Goal: Task Accomplishment & Management: Manage account settings

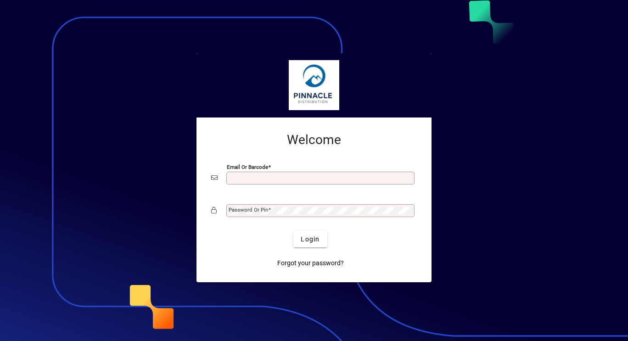
click at [336, 180] on input "Email or Barcode" at bounding box center [321, 177] width 185 height 7
type input "**********"
click at [347, 202] on div "Password or Pin" at bounding box center [314, 210] width 206 height 17
click at [347, 205] on div "Password or Pin" at bounding box center [320, 210] width 188 height 13
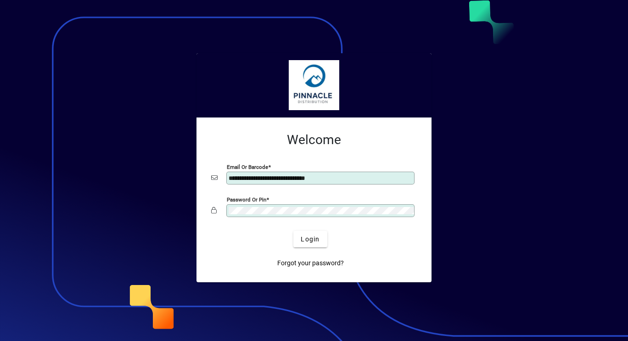
click at [293, 231] on button "Login" at bounding box center [310, 239] width 34 height 17
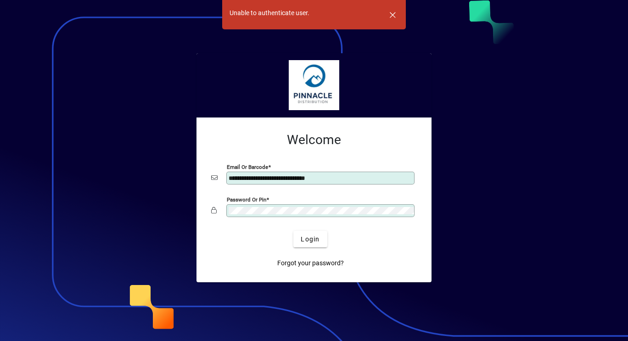
click at [126, 220] on app-login-layout "**********" at bounding box center [314, 170] width 628 height 341
click at [293, 231] on button "Login" at bounding box center [310, 239] width 34 height 17
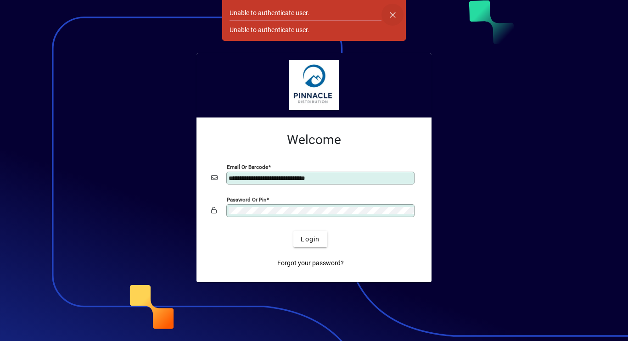
click at [391, 8] on span "button" at bounding box center [392, 15] width 22 height 22
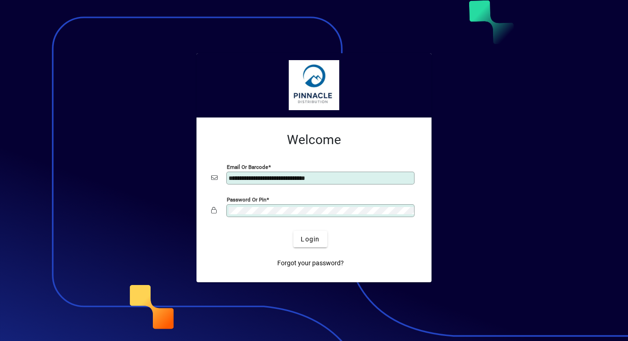
click at [101, 211] on app-login-layout "**********" at bounding box center [314, 170] width 628 height 341
click at [293, 231] on button "Login" at bounding box center [310, 239] width 34 height 17
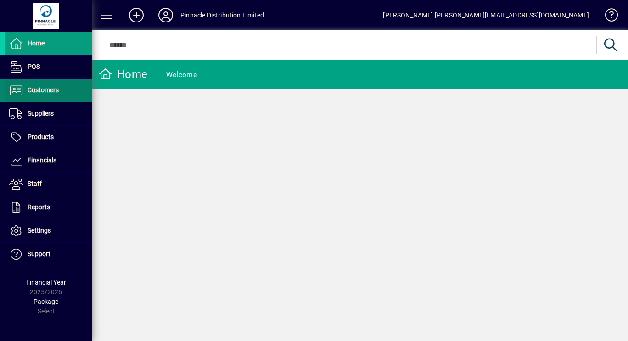
click at [43, 85] on span "Customers" at bounding box center [32, 90] width 54 height 11
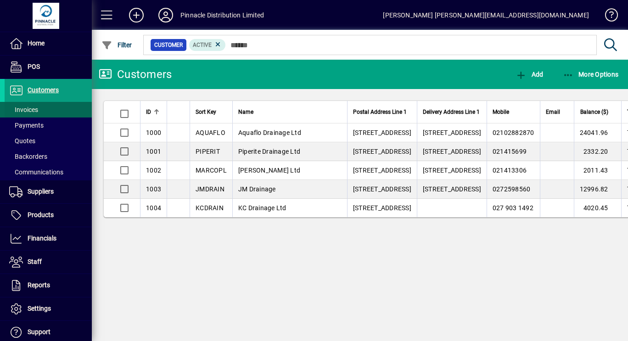
click at [38, 106] on span "Invoices" at bounding box center [23, 109] width 29 height 7
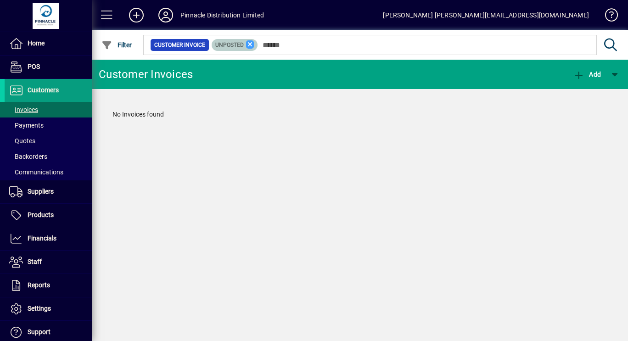
click at [252, 42] on icon at bounding box center [250, 44] width 8 height 8
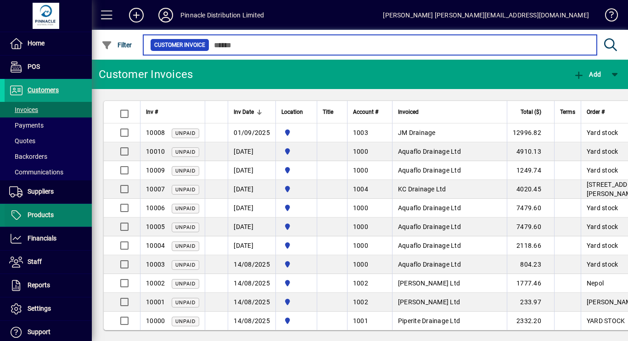
scroll to position [53, 0]
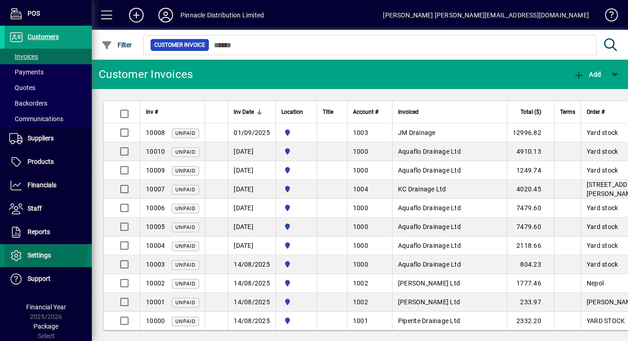
click at [43, 250] on link "Settings" at bounding box center [48, 255] width 87 height 23
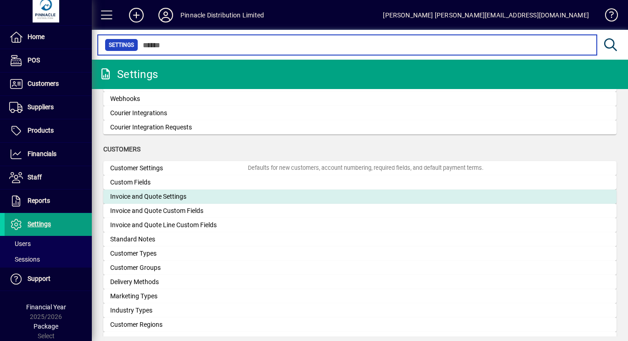
scroll to position [505, 0]
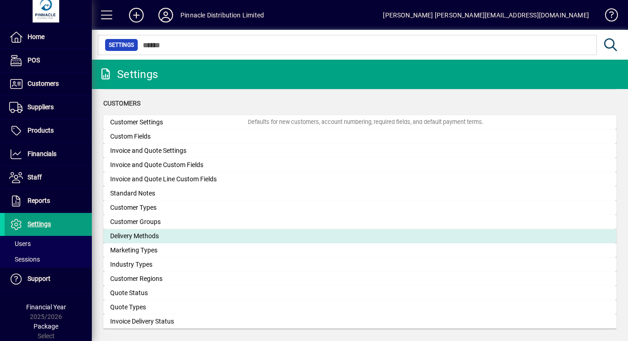
click at [201, 235] on div "Delivery Methods" at bounding box center [179, 236] width 138 height 10
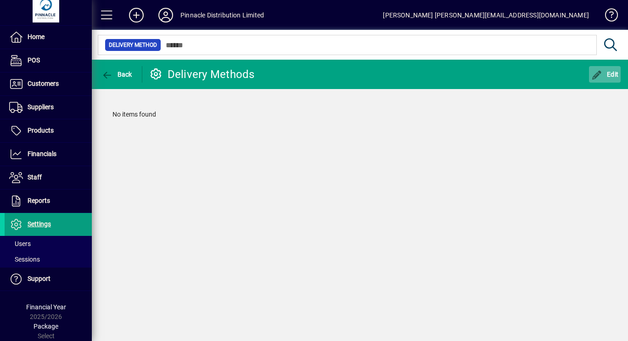
click at [608, 70] on span "button" at bounding box center [605, 74] width 32 height 22
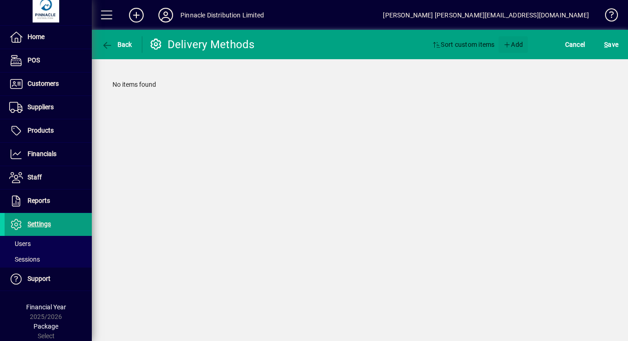
click at [510, 45] on span "Add" at bounding box center [513, 44] width 20 height 15
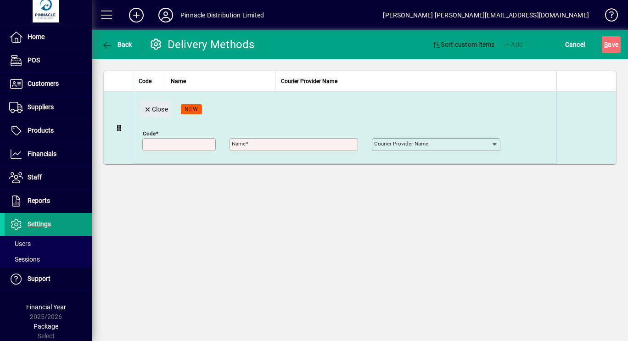
click at [180, 147] on input "Code" at bounding box center [180, 144] width 71 height 7
type input "******"
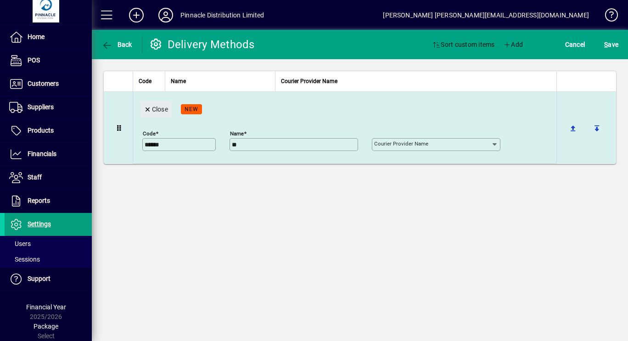
type input "*"
type input "**********"
click at [445, 143] on input "Courier Provider Name" at bounding box center [432, 144] width 117 height 7
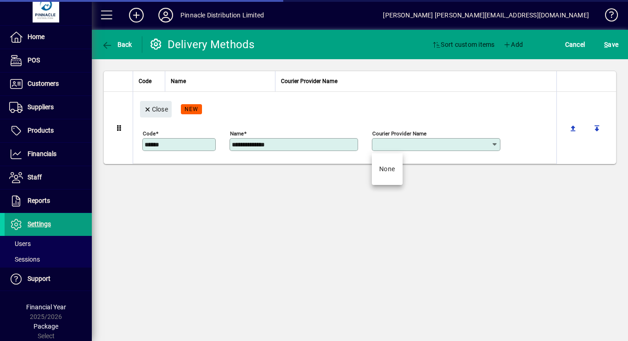
click at [481, 190] on div "**********" at bounding box center [360, 185] width 536 height 311
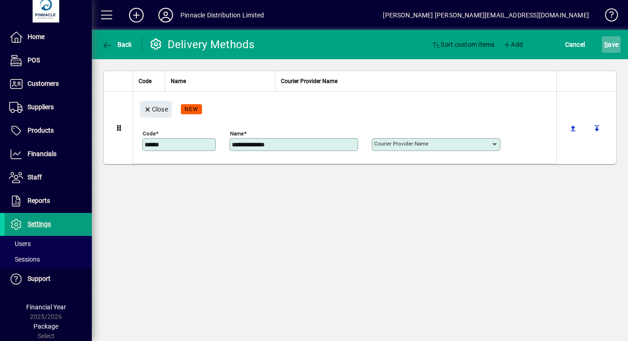
click at [614, 40] on span "S ave" at bounding box center [611, 44] width 14 height 15
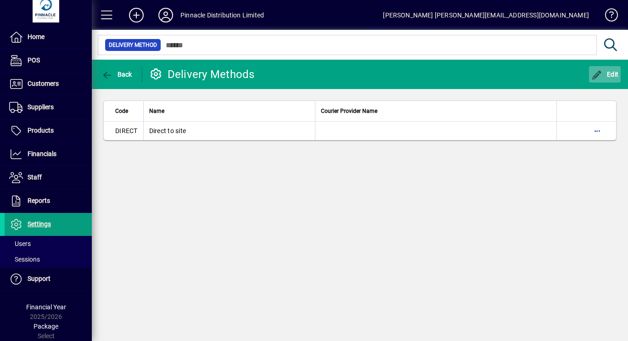
click at [612, 67] on span "button" at bounding box center [605, 74] width 32 height 22
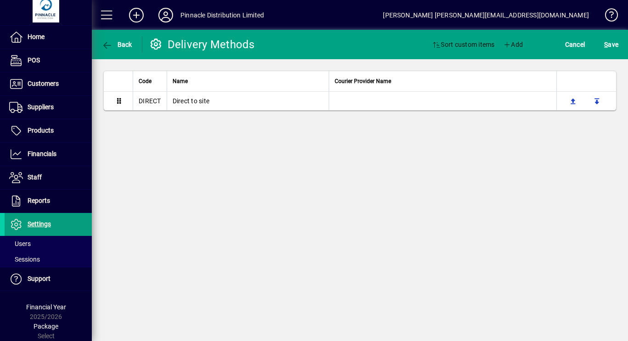
click at [511, 42] on span "Add" at bounding box center [513, 44] width 20 height 15
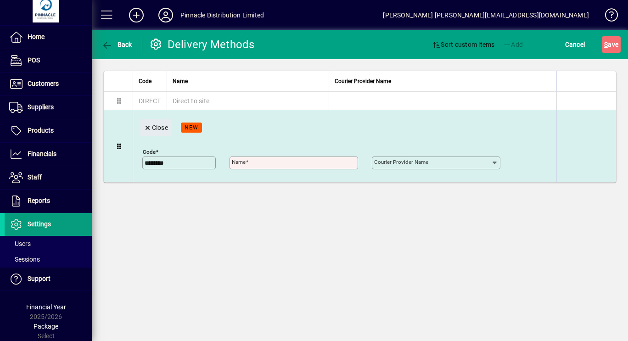
type input "********"
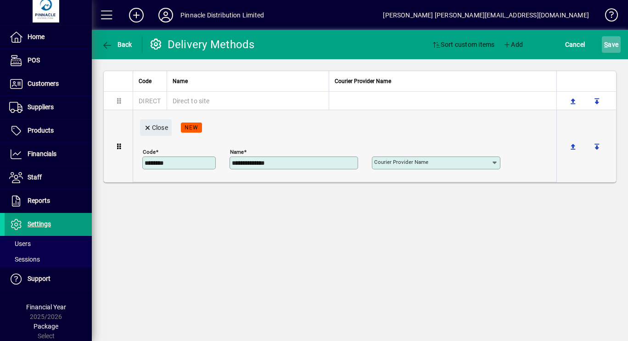
type input "**********"
click at [612, 44] on span "S ave" at bounding box center [611, 44] width 14 height 15
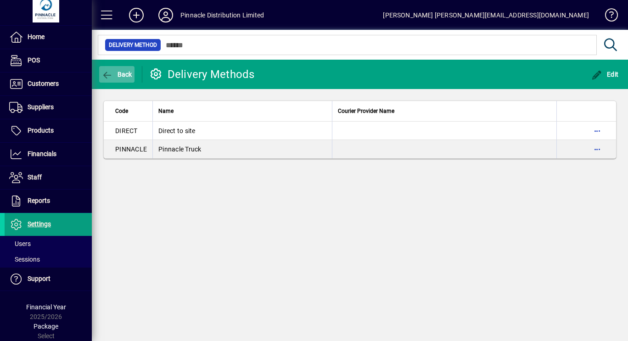
click at [122, 75] on span "Back" at bounding box center [116, 74] width 31 height 7
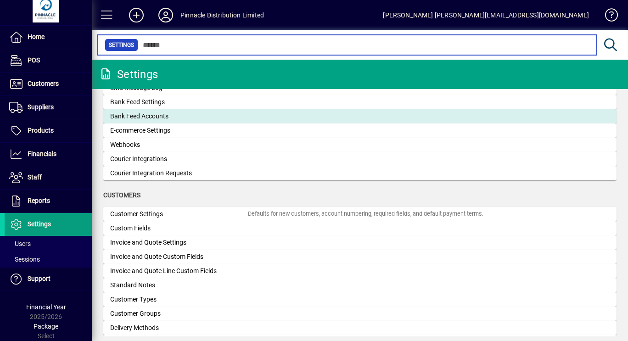
scroll to position [505, 0]
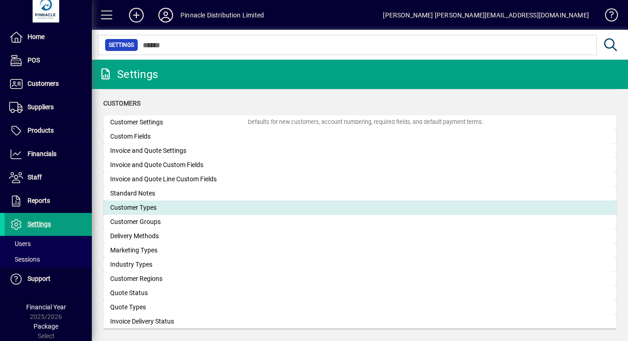
click at [216, 205] on div "Customer Types" at bounding box center [179, 208] width 138 height 10
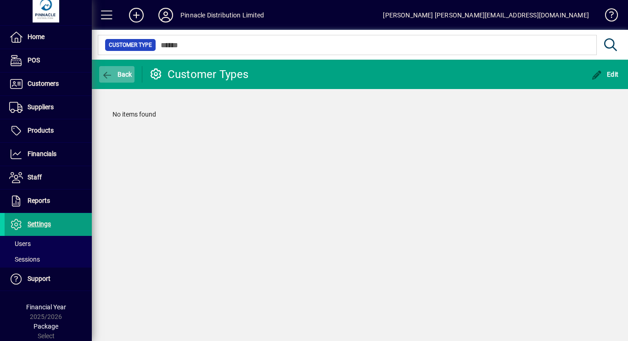
click at [123, 65] on span "button" at bounding box center [116, 74] width 35 height 22
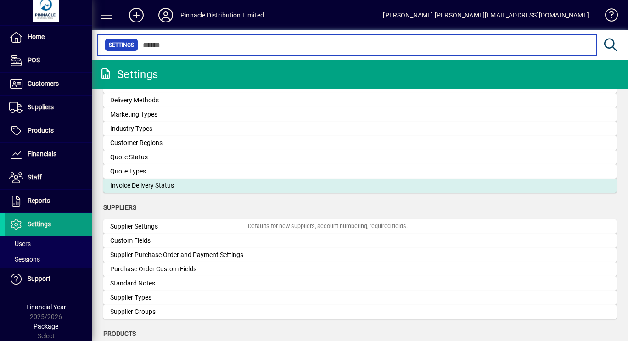
scroll to position [642, 0]
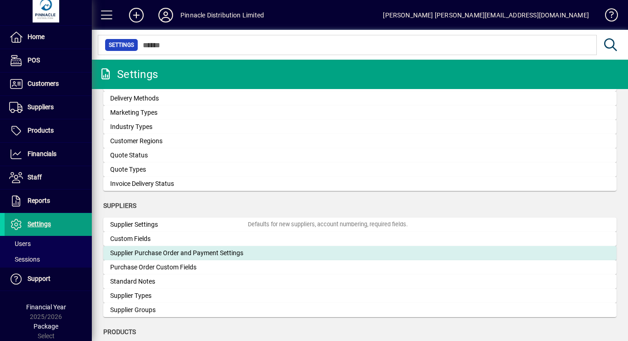
click at [190, 248] on div "Supplier Purchase Order and Payment Settings" at bounding box center [179, 253] width 138 height 10
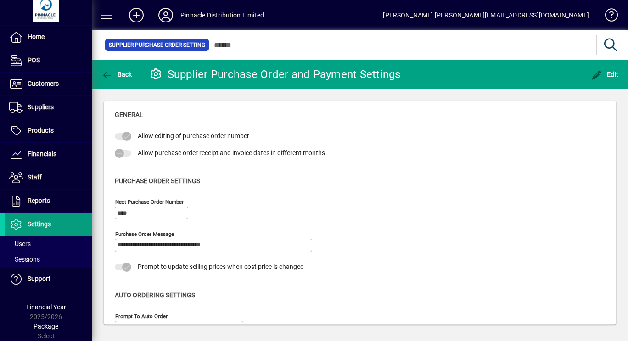
type input "*********"
type input "**********"
click at [596, 73] on icon "button" at bounding box center [596, 75] width 11 height 9
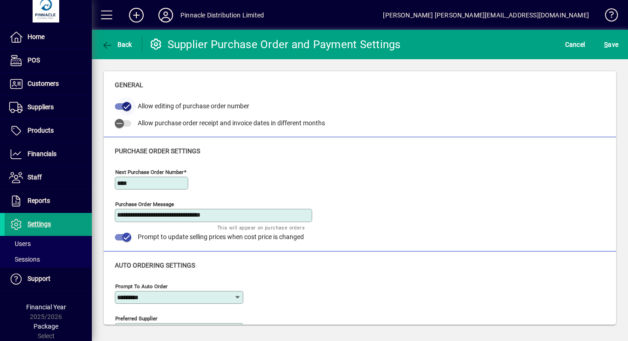
click at [123, 104] on icon "button" at bounding box center [127, 106] width 8 height 8
click at [612, 42] on span "S ave" at bounding box center [611, 44] width 14 height 15
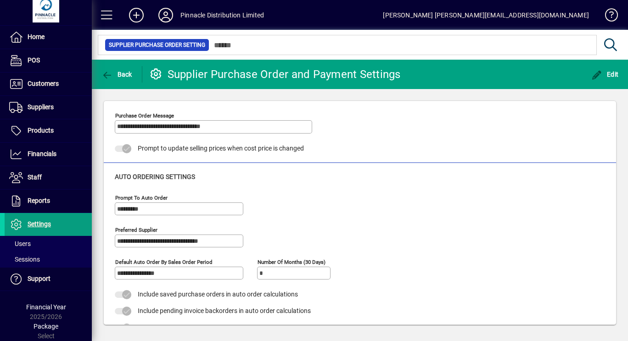
scroll to position [136, 0]
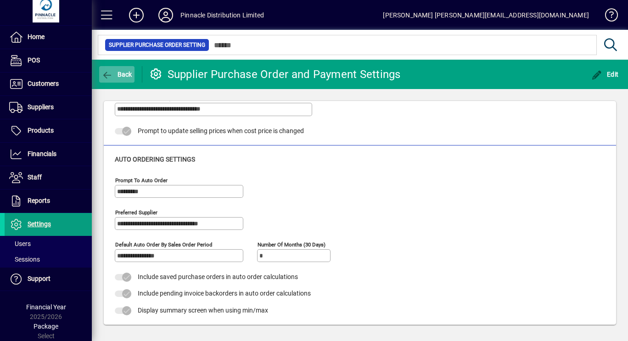
click at [118, 77] on span "Back" at bounding box center [116, 74] width 31 height 7
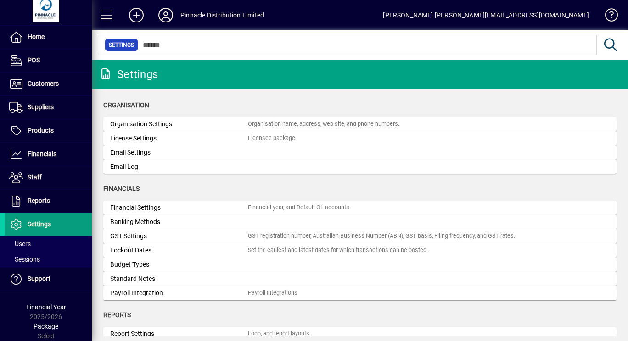
click at [259, 145] on mat-card "Email Settings" at bounding box center [359, 152] width 513 height 14
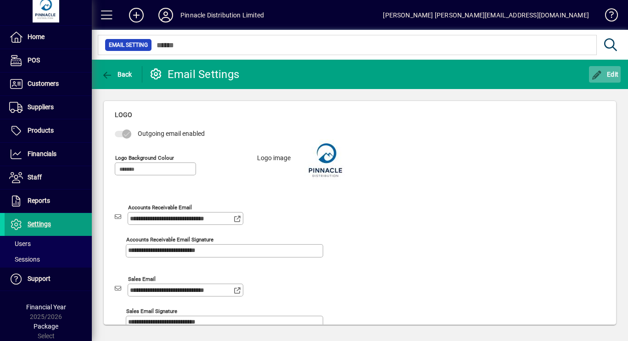
click at [609, 70] on span "button" at bounding box center [605, 74] width 32 height 22
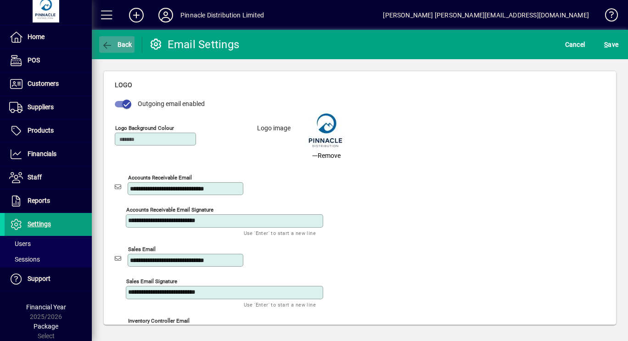
click at [126, 43] on span "Back" at bounding box center [116, 44] width 31 height 7
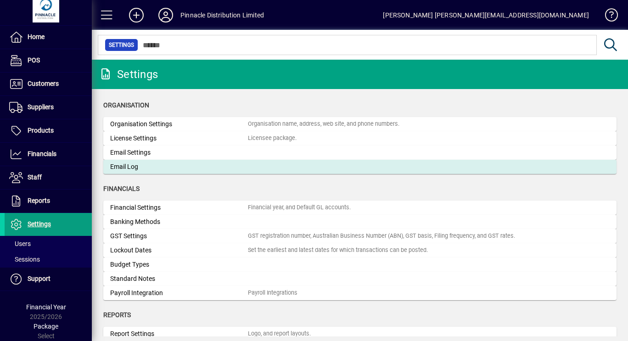
click at [294, 161] on mat-card "Email Log" at bounding box center [359, 167] width 513 height 14
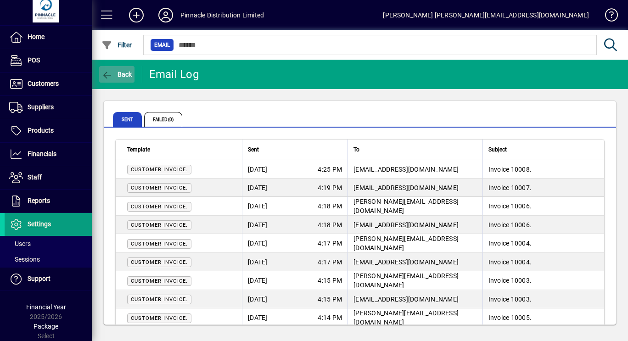
click at [130, 70] on span "button" at bounding box center [116, 74] width 35 height 22
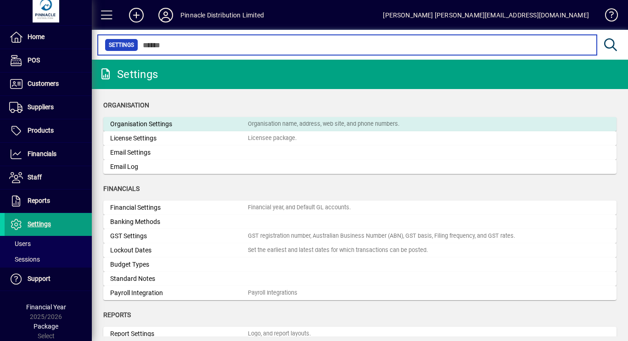
scroll to position [46, 0]
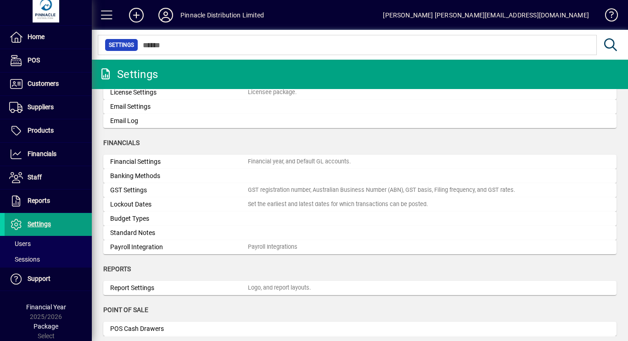
click at [319, 173] on mat-card-content "Banking Methods" at bounding box center [359, 176] width 499 height 10
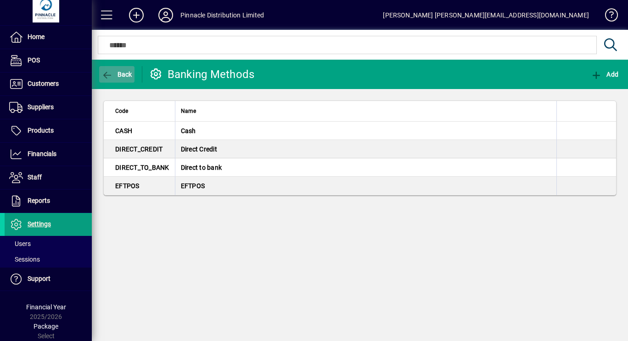
click at [123, 72] on span "Back" at bounding box center [116, 74] width 31 height 7
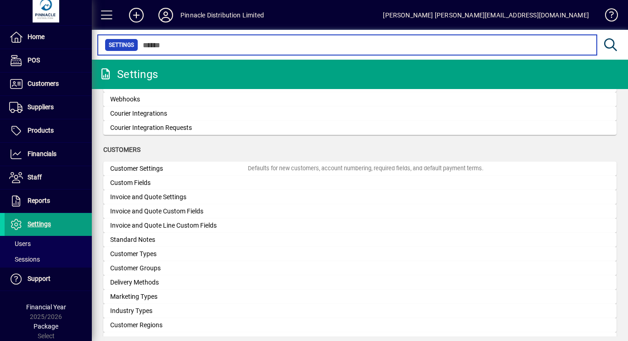
scroll to position [459, 0]
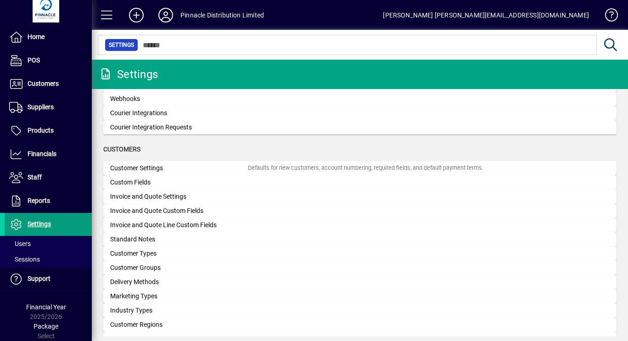
drag, startPoint x: 294, startPoint y: 217, endPoint x: 304, endPoint y: 154, distance: 63.6
click at [304, 154] on div "Customers" at bounding box center [359, 150] width 513 height 10
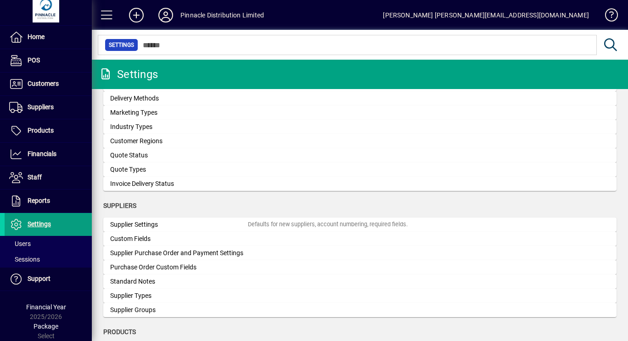
scroll to position [688, 0]
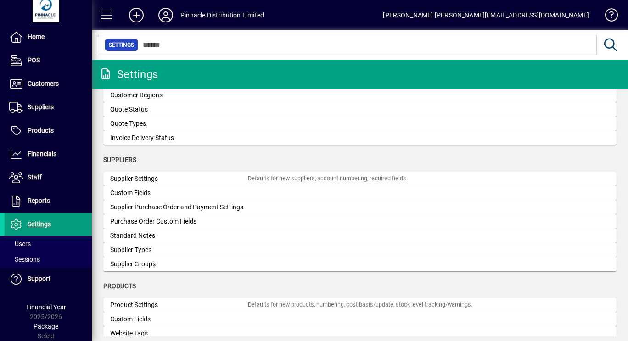
click at [229, 205] on div "Supplier Purchase Order and Payment Settings" at bounding box center [179, 207] width 138 height 10
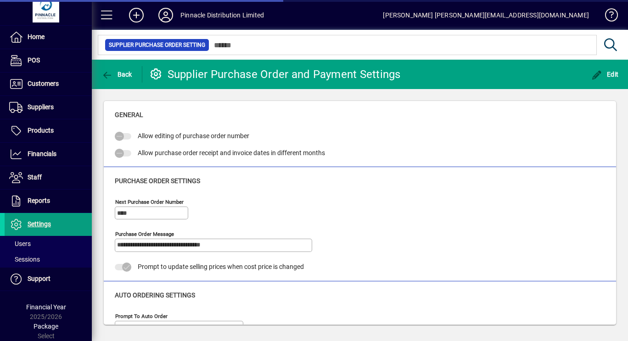
type input "*********"
click at [130, 71] on span "Back" at bounding box center [116, 74] width 31 height 7
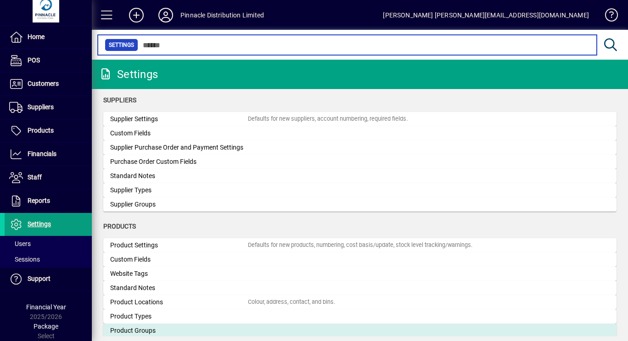
scroll to position [745, 0]
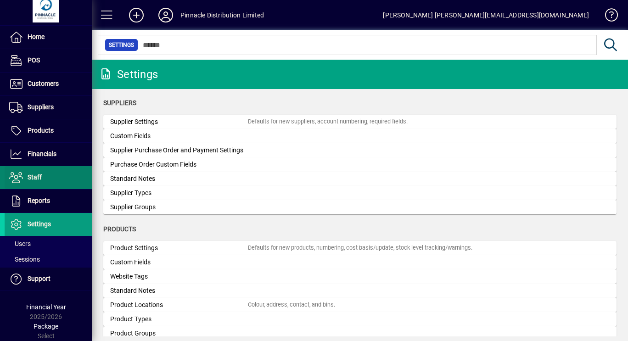
click at [39, 176] on span "Staff" at bounding box center [35, 176] width 14 height 7
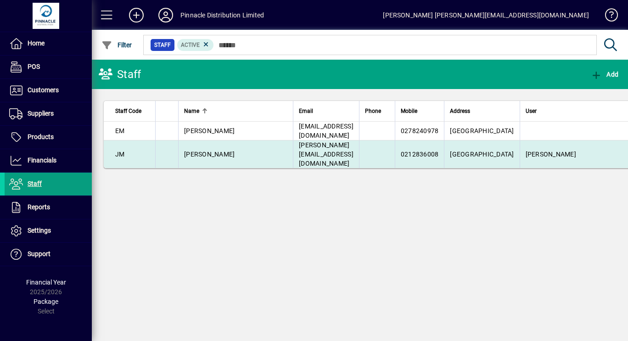
click at [395, 150] on td at bounding box center [377, 154] width 36 height 28
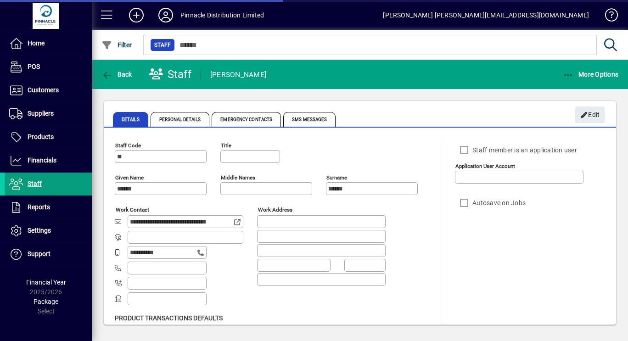
type input "**********"
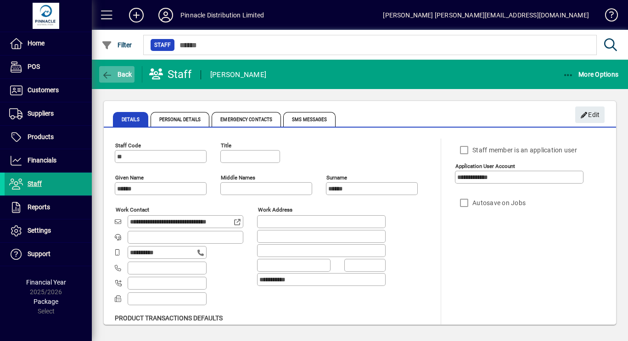
click at [123, 73] on span "Back" at bounding box center [116, 74] width 31 height 7
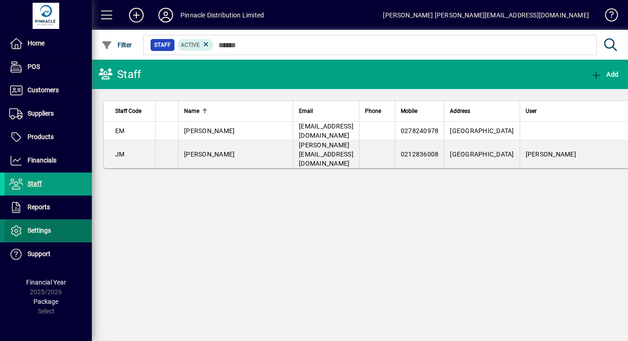
click at [39, 226] on span "Settings" at bounding box center [28, 230] width 46 height 11
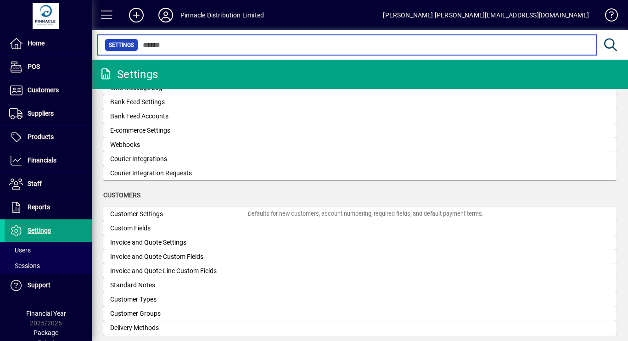
scroll to position [459, 0]
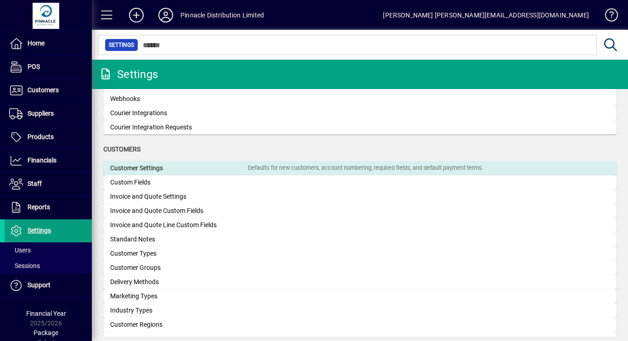
click at [247, 168] on div "Customer Settings" at bounding box center [179, 168] width 138 height 10
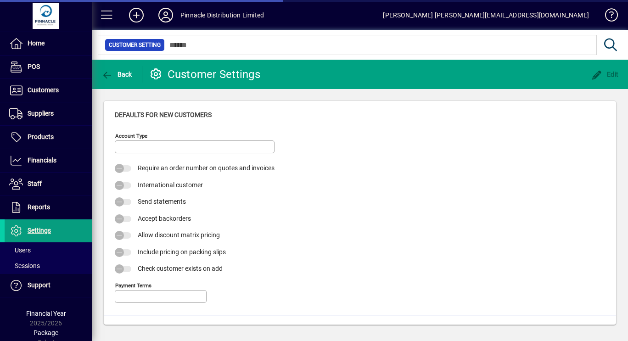
type input "****"
type input "*"
type input "**********"
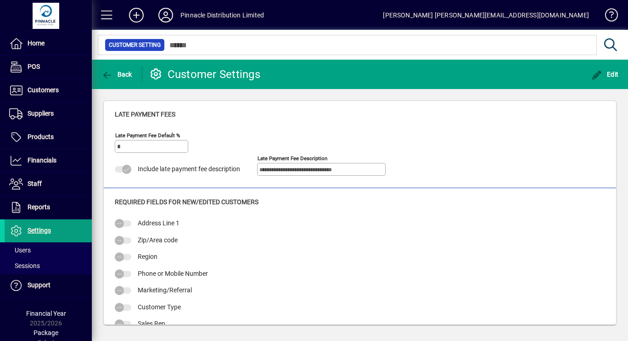
scroll to position [317, 0]
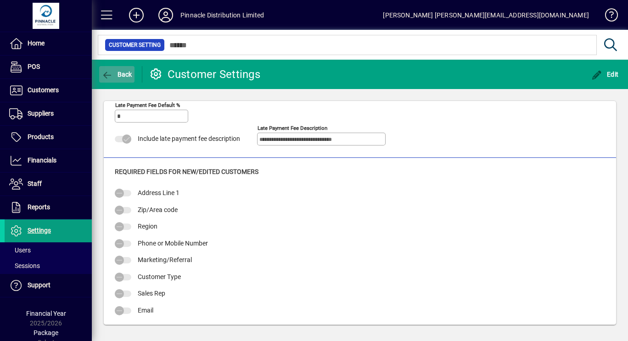
click at [119, 67] on span "button" at bounding box center [116, 74] width 35 height 22
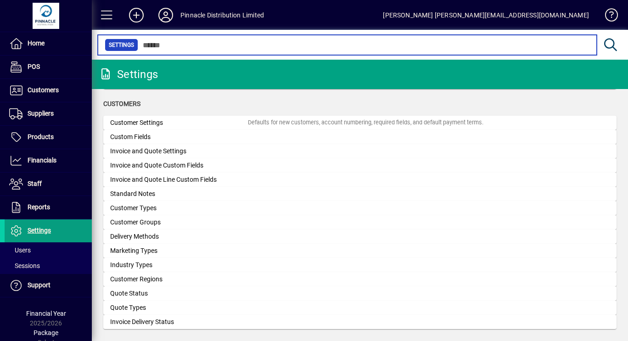
scroll to position [505, 0]
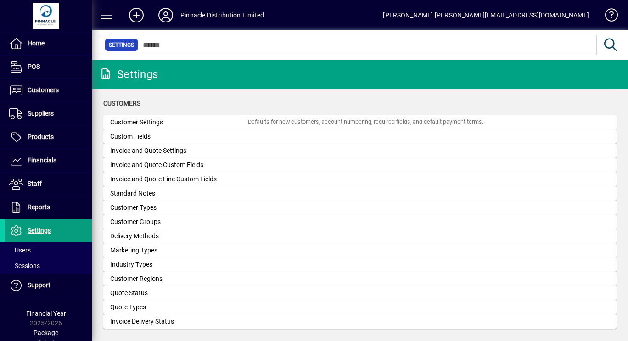
drag, startPoint x: 254, startPoint y: 172, endPoint x: 252, endPoint y: 105, distance: 67.0
click at [252, 105] on div "Customers" at bounding box center [359, 104] width 513 height 10
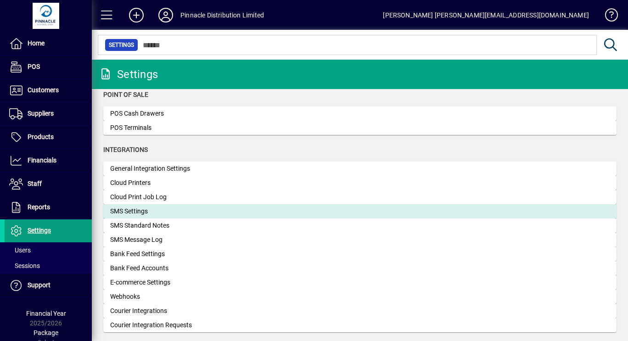
scroll to position [275, 0]
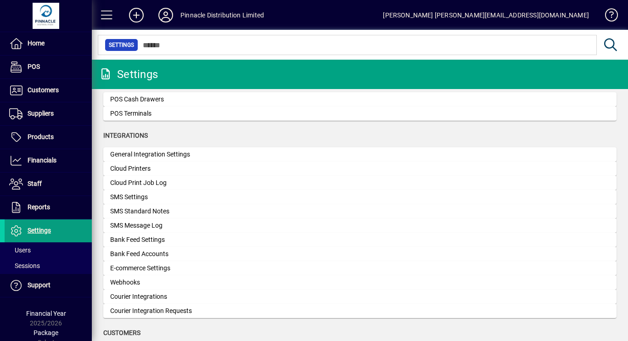
click at [163, 269] on div "E-commerce Settings" at bounding box center [179, 268] width 138 height 10
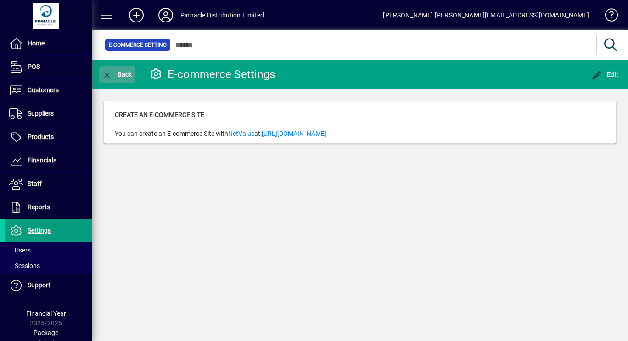
click at [123, 70] on span "button" at bounding box center [116, 74] width 35 height 22
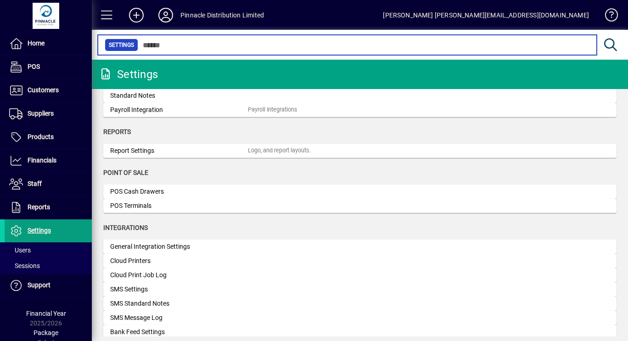
scroll to position [229, 0]
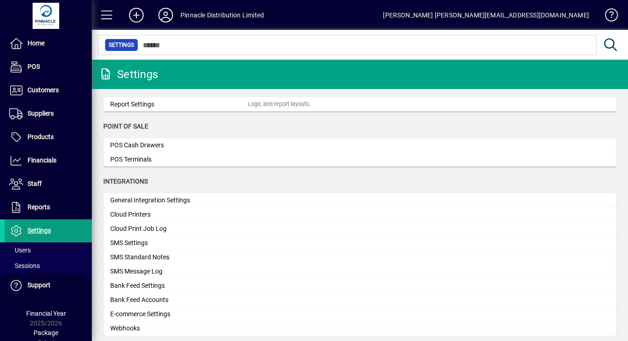
click at [144, 238] on div "SMS Settings" at bounding box center [179, 243] width 138 height 10
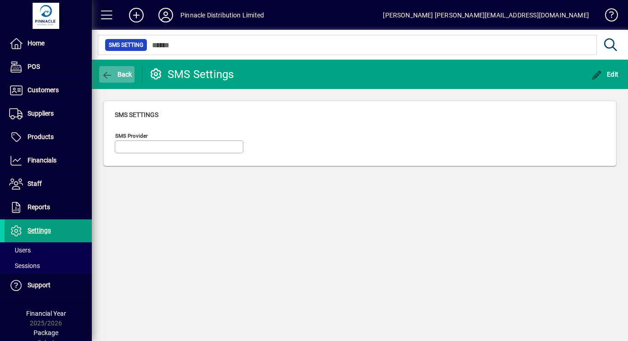
click at [120, 72] on span "Back" at bounding box center [116, 74] width 31 height 7
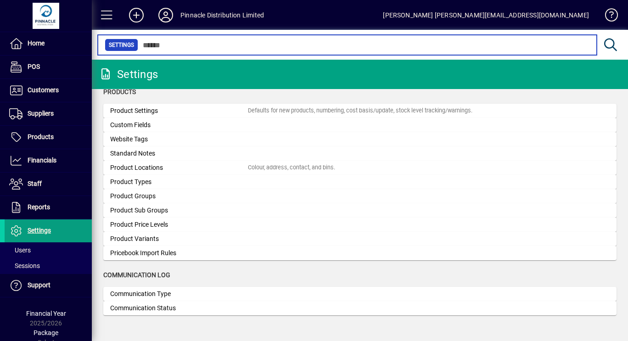
scroll to position [883, 0]
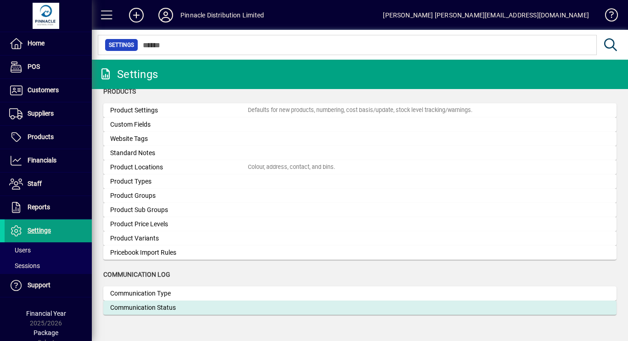
click at [154, 309] on div "Communication Status" at bounding box center [179, 308] width 138 height 10
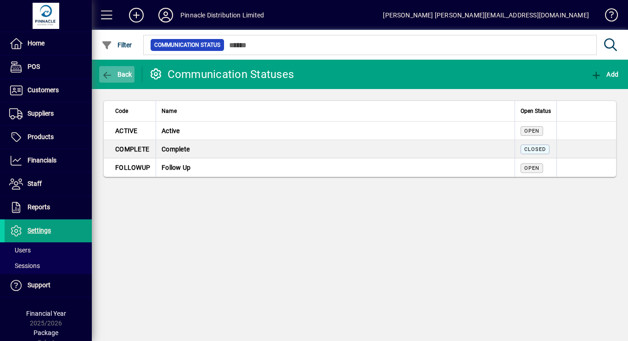
click at [116, 66] on span "button" at bounding box center [116, 74] width 35 height 22
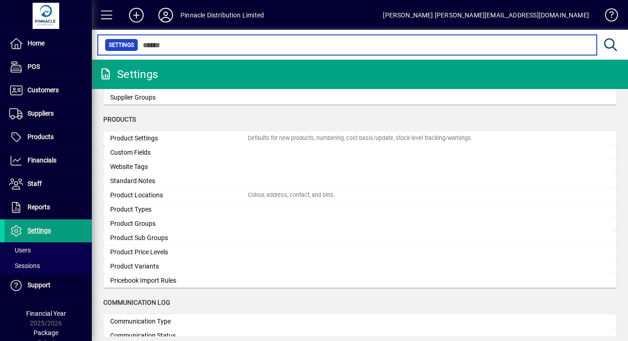
scroll to position [883, 0]
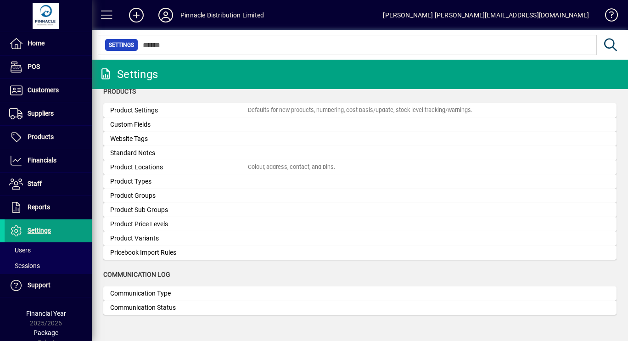
click at [146, 281] on app-category-group "Communication Log Communication Type Communication Status" at bounding box center [359, 297] width 513 height 55
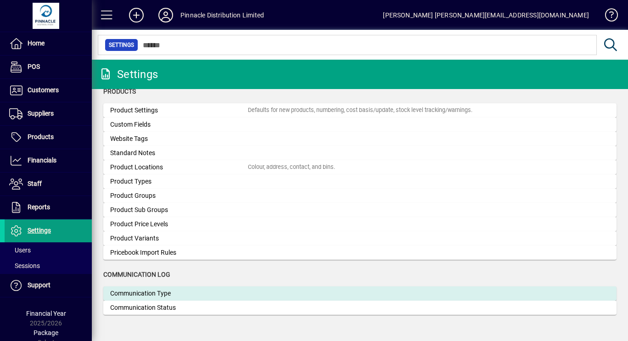
click at [146, 291] on div "Communication Type" at bounding box center [179, 294] width 138 height 10
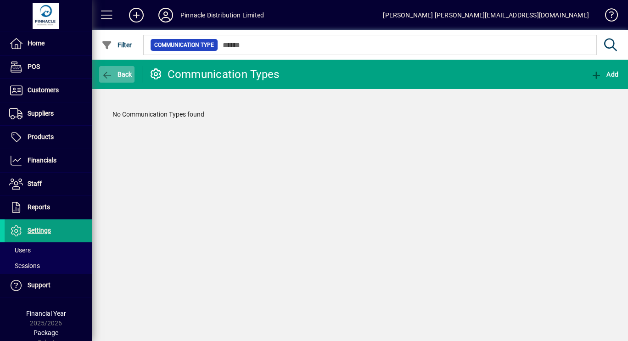
click at [123, 67] on span "button" at bounding box center [116, 74] width 35 height 22
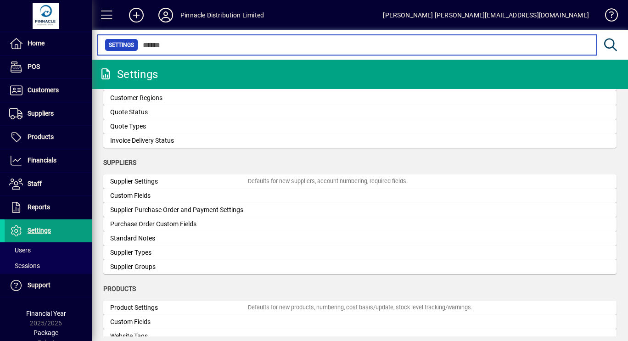
scroll to position [654, 0]
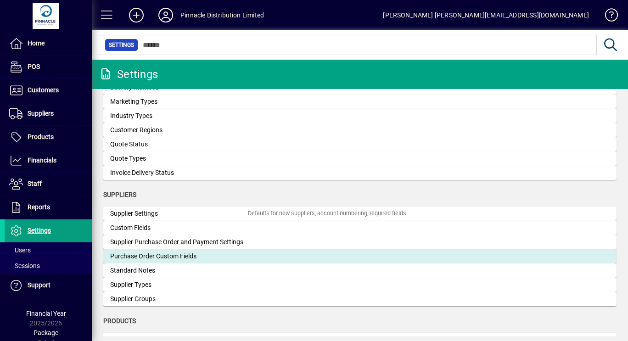
click at [162, 257] on div "Purchase Order Custom Fields" at bounding box center [179, 256] width 138 height 10
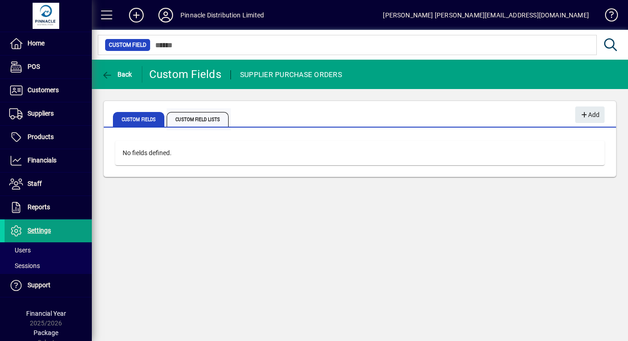
click at [216, 115] on span "Custom Field Lists" at bounding box center [198, 119] width 62 height 15
click at [141, 116] on span "Custom Fields" at bounding box center [138, 119] width 51 height 15
click at [119, 67] on span "button" at bounding box center [116, 74] width 35 height 22
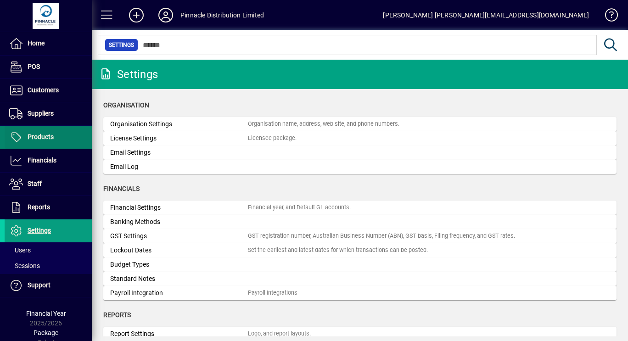
click at [47, 141] on span "Products" at bounding box center [29, 137] width 49 height 11
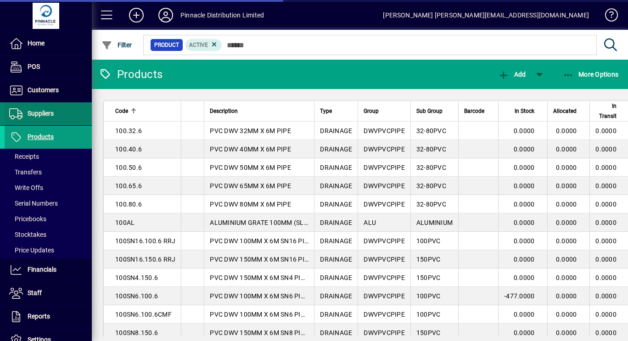
click at [44, 109] on span "Suppliers" at bounding box center [29, 113] width 49 height 11
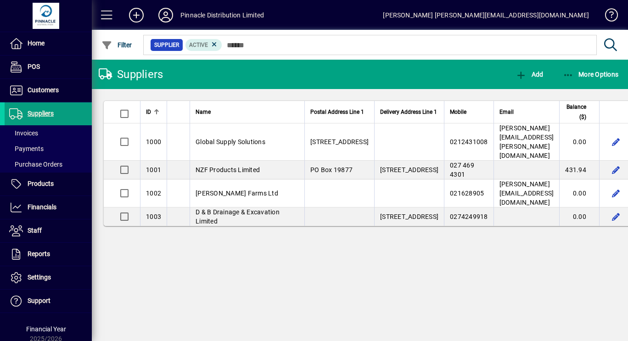
drag, startPoint x: 43, startPoint y: 164, endPoint x: 119, endPoint y: 158, distance: 76.5
click at [43, 164] on span "Purchase Orders" at bounding box center [35, 164] width 53 height 7
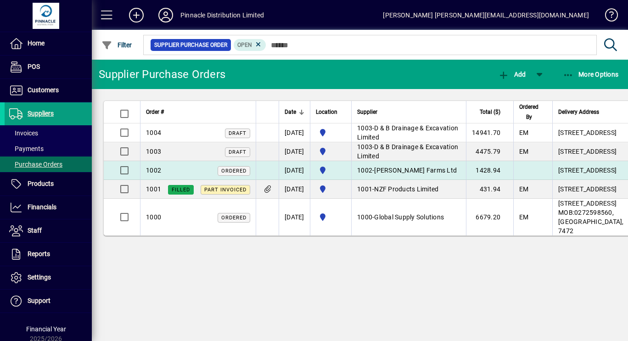
click at [445, 164] on td "1002 - [PERSON_NAME] Farms Ltd" at bounding box center [408, 170] width 115 height 19
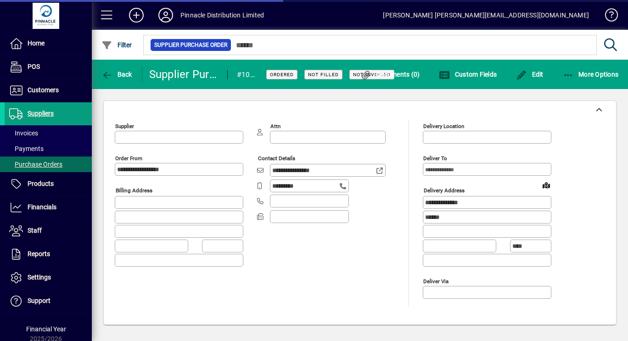
type input "**********"
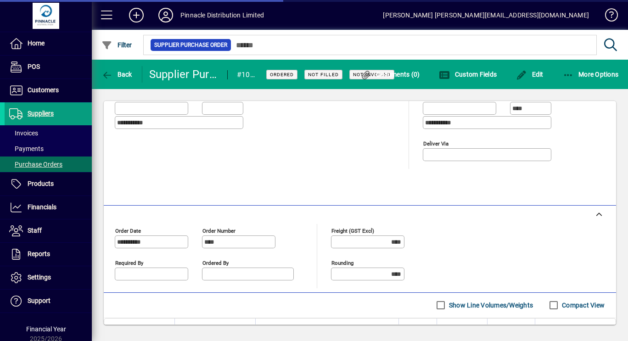
scroll to position [229, 0]
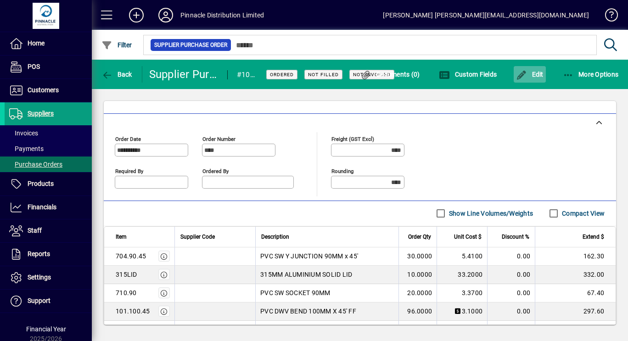
click at [533, 69] on span "button" at bounding box center [530, 74] width 32 height 22
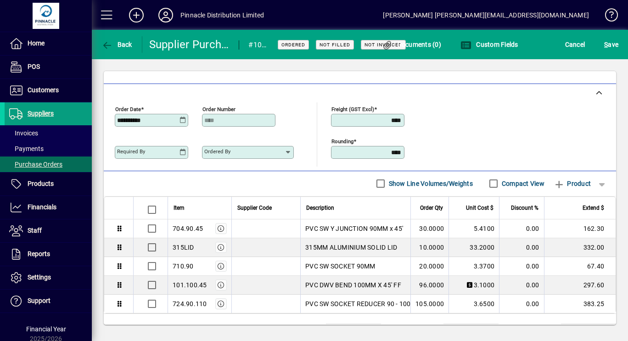
click at [248, 151] on input "Ordered by" at bounding box center [244, 152] width 80 height 7
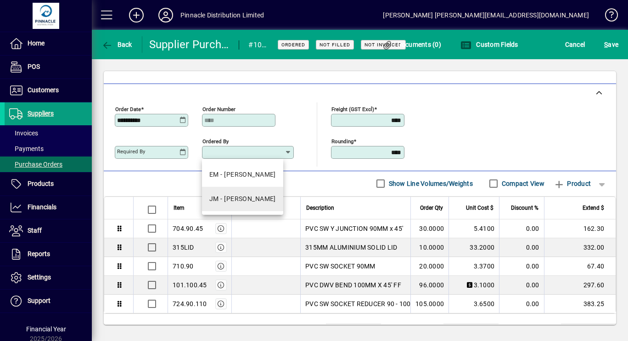
click at [237, 199] on div "JM - [PERSON_NAME]" at bounding box center [242, 199] width 67 height 10
type input "**********"
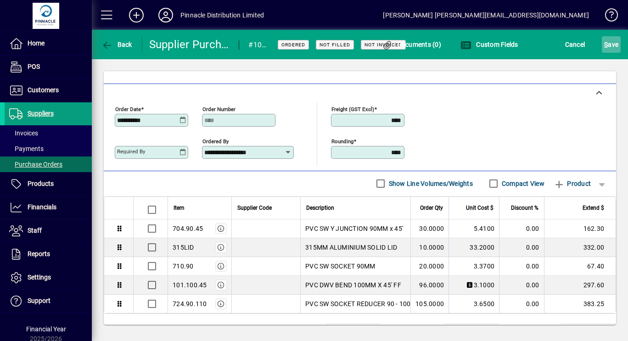
click at [613, 45] on span "S ave" at bounding box center [611, 44] width 14 height 15
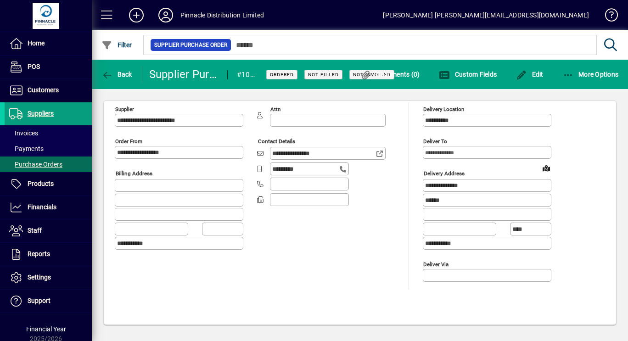
scroll to position [0, 0]
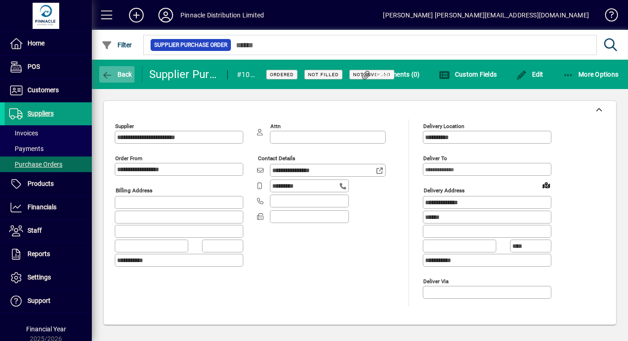
click at [117, 75] on span "Back" at bounding box center [116, 74] width 31 height 7
